Goal: Use online tool/utility: Utilize a website feature to perform a specific function

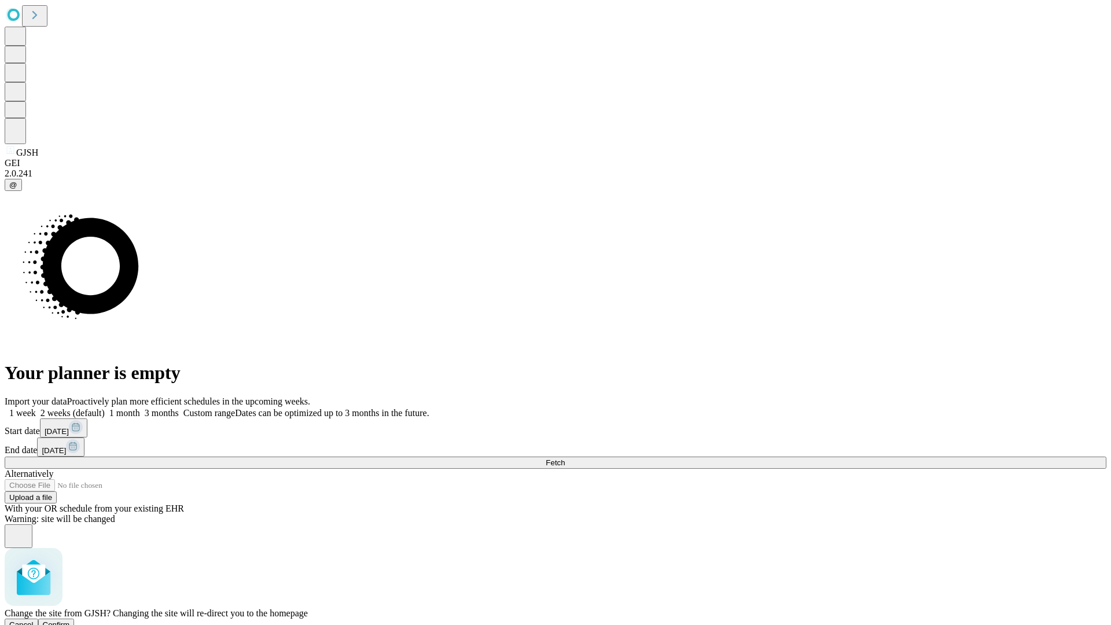
click at [70, 620] on span "Confirm" at bounding box center [56, 624] width 27 height 9
click at [36, 408] on label "1 week" at bounding box center [20, 413] width 31 height 10
click at [565, 458] on span "Fetch" at bounding box center [555, 462] width 19 height 9
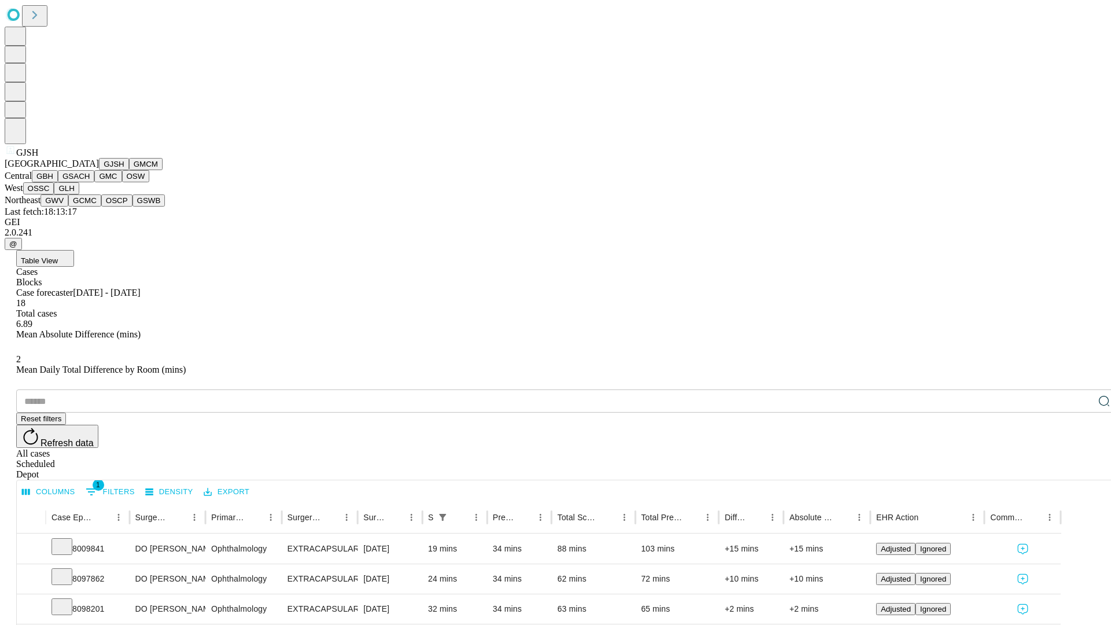
click at [129, 170] on button "GMCM" at bounding box center [146, 164] width 34 height 12
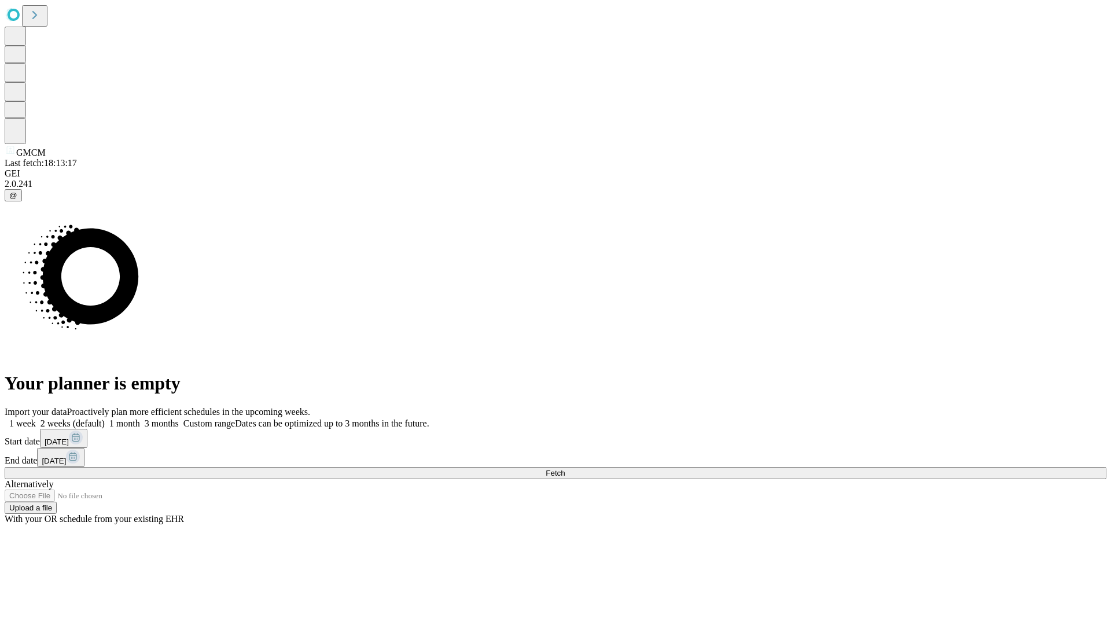
click at [36, 418] on label "1 week" at bounding box center [20, 423] width 31 height 10
click at [565, 469] on span "Fetch" at bounding box center [555, 473] width 19 height 9
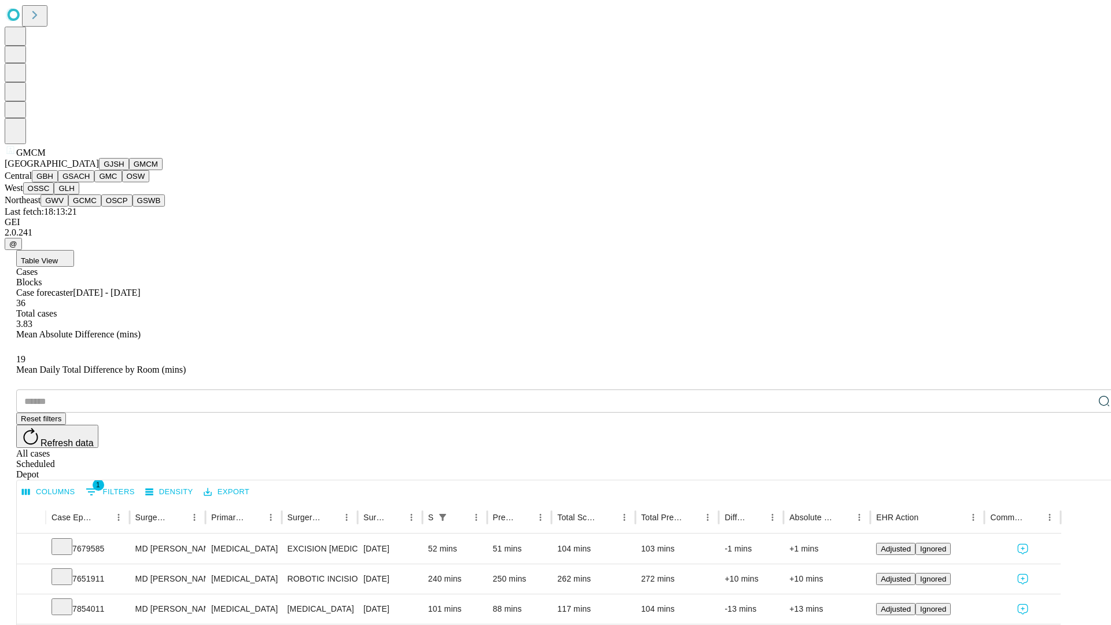
click at [58, 182] on button "GBH" at bounding box center [45, 176] width 26 height 12
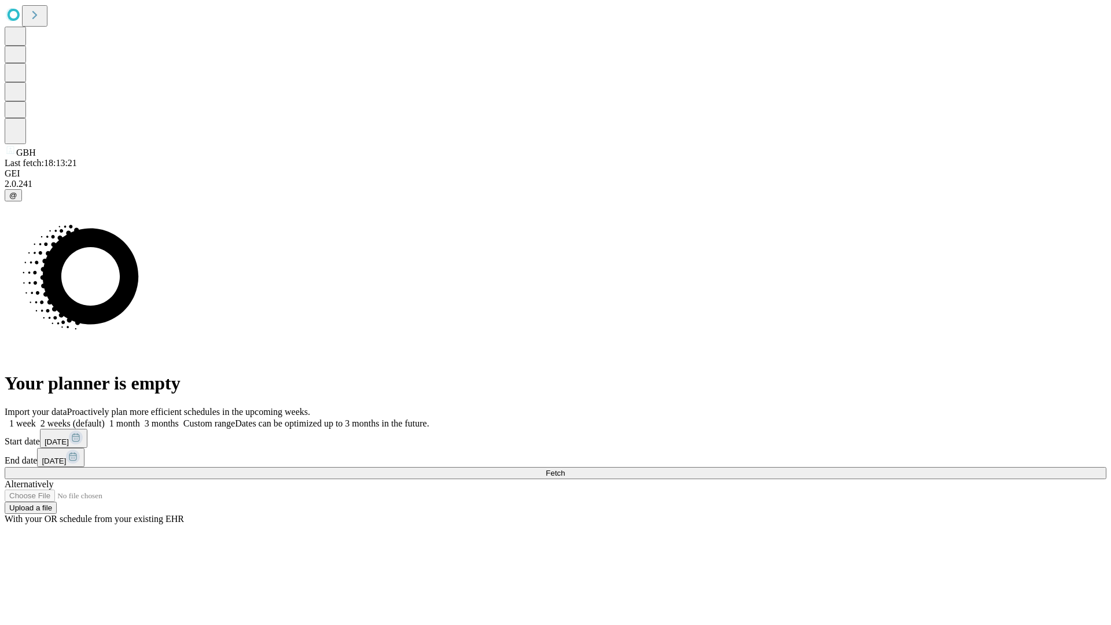
click at [36, 418] on label "1 week" at bounding box center [20, 423] width 31 height 10
click at [565, 469] on span "Fetch" at bounding box center [555, 473] width 19 height 9
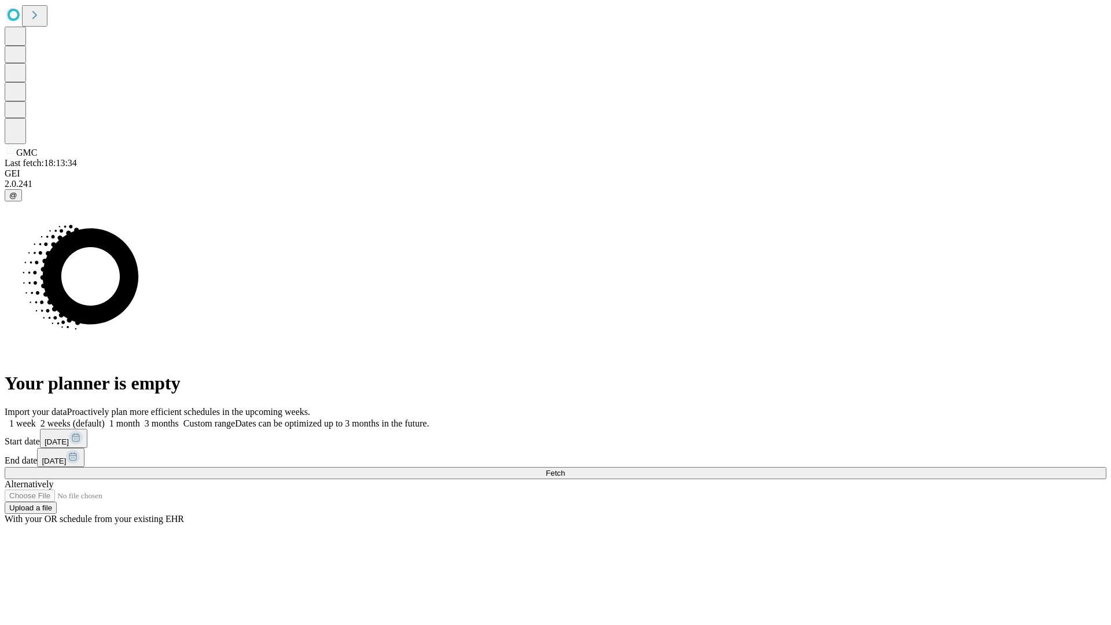
click at [565, 469] on span "Fetch" at bounding box center [555, 473] width 19 height 9
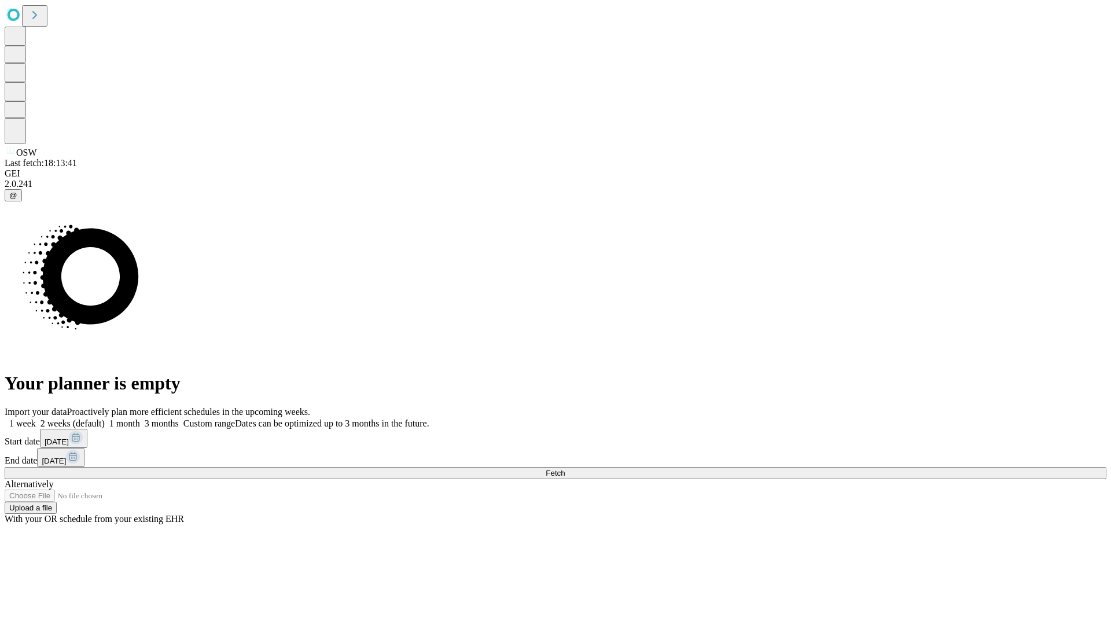
click at [565, 469] on span "Fetch" at bounding box center [555, 473] width 19 height 9
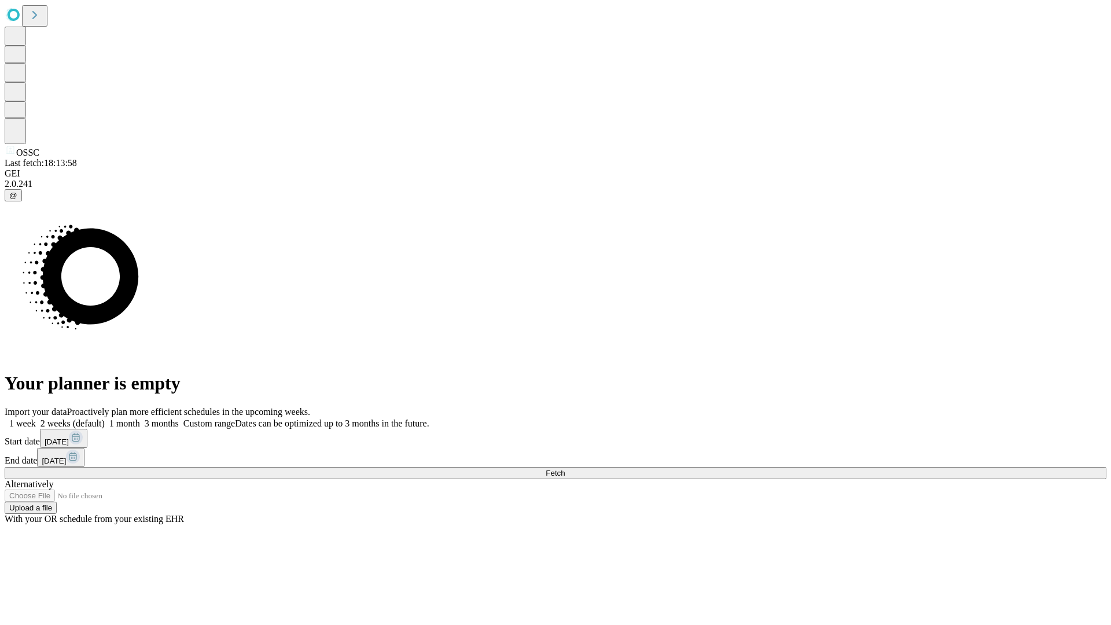
click at [565, 469] on span "Fetch" at bounding box center [555, 473] width 19 height 9
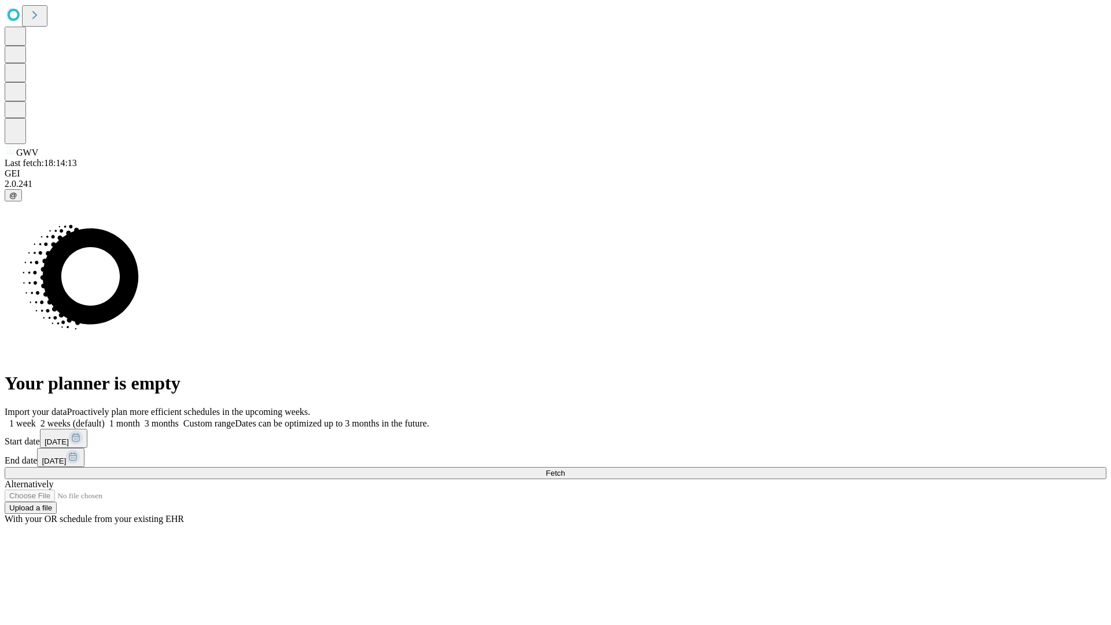
click at [36, 418] on label "1 week" at bounding box center [20, 423] width 31 height 10
click at [565, 469] on span "Fetch" at bounding box center [555, 473] width 19 height 9
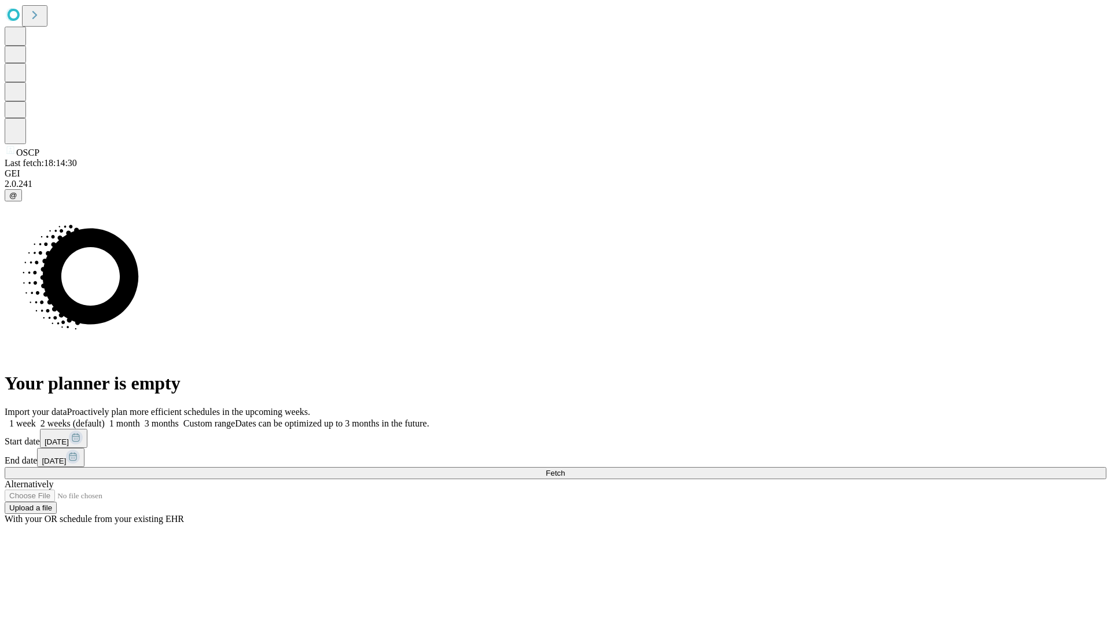
click at [36, 418] on label "1 week" at bounding box center [20, 423] width 31 height 10
click at [565, 469] on span "Fetch" at bounding box center [555, 473] width 19 height 9
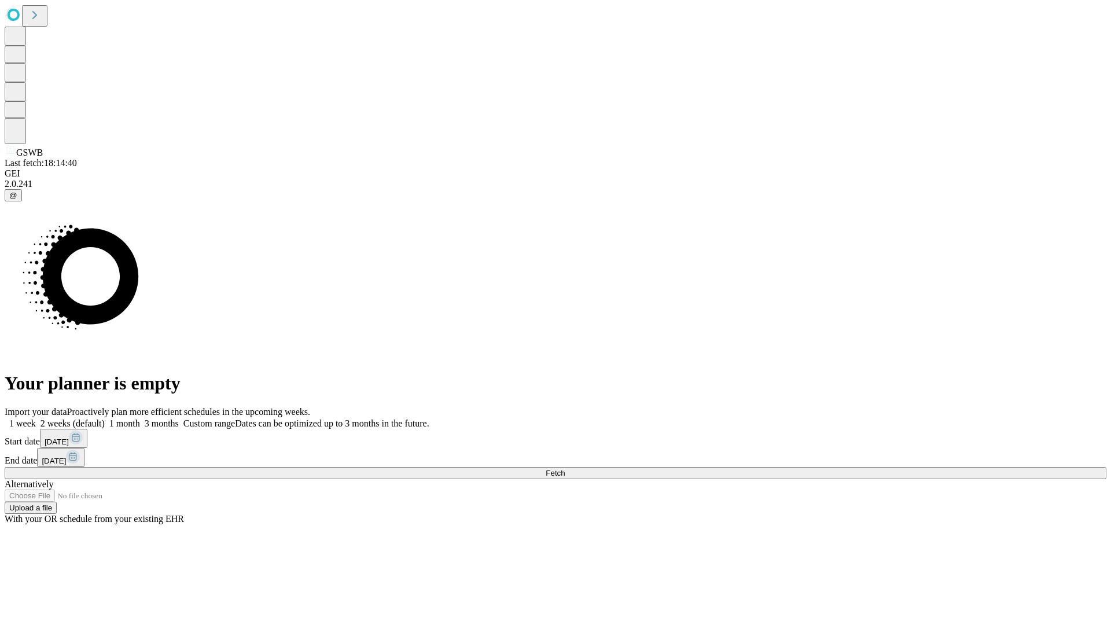
click at [565, 469] on span "Fetch" at bounding box center [555, 473] width 19 height 9
